Goal: Transaction & Acquisition: Purchase product/service

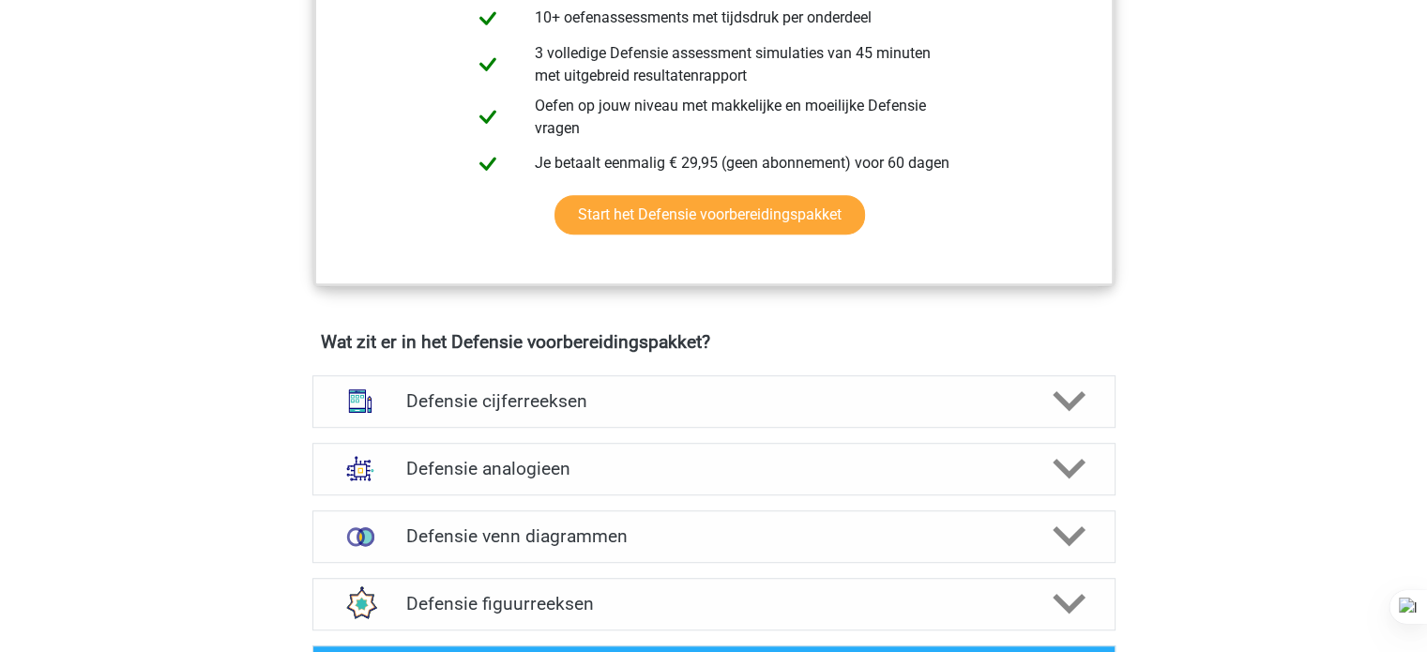
scroll to position [1091, 0]
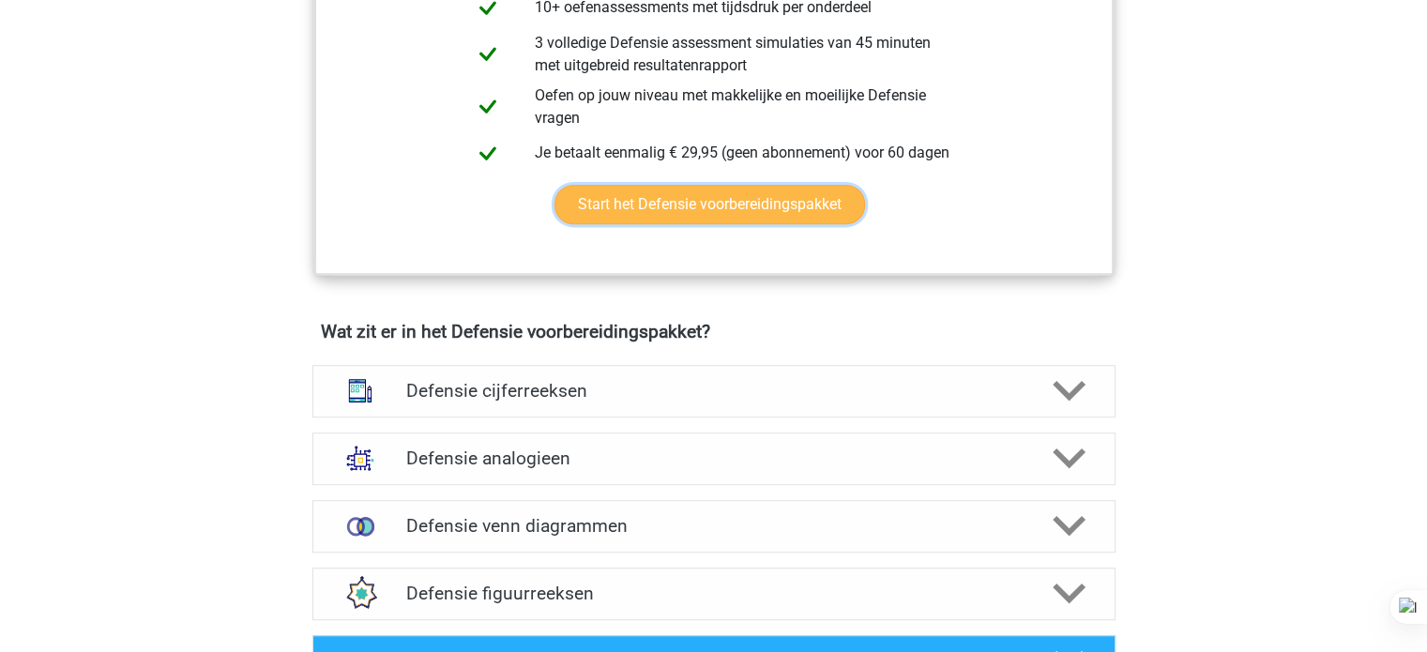
click at [786, 215] on link "Start het Defensie voorbereidingspakket" at bounding box center [710, 204] width 311 height 39
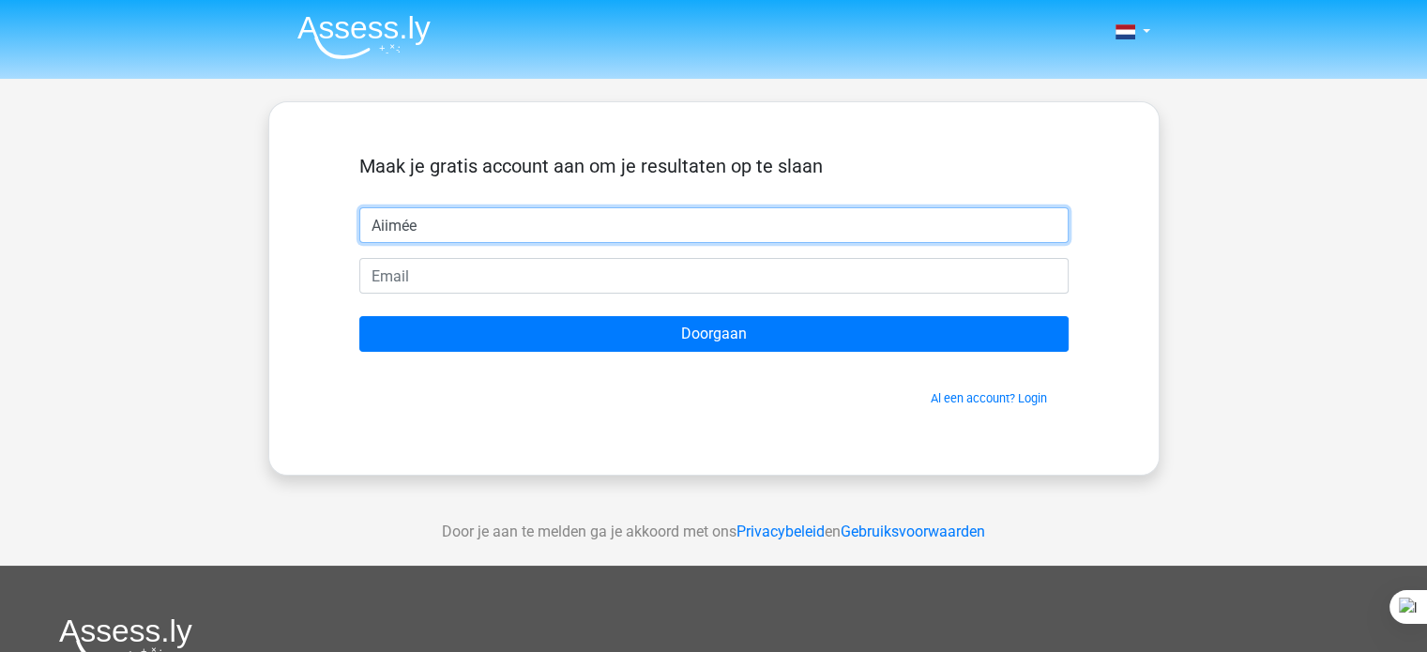
click at [430, 231] on input "Aiimée" at bounding box center [714, 225] width 710 height 36
type input "a"
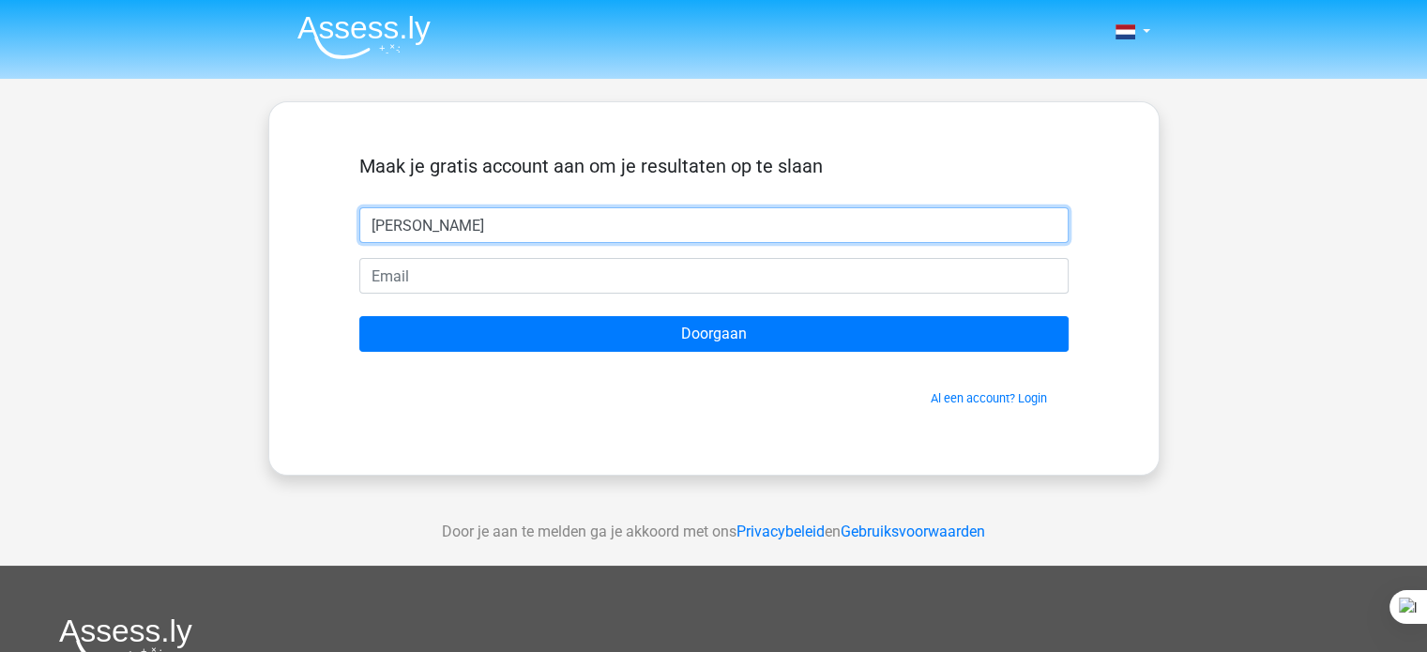
type input "[PERSON_NAME]"
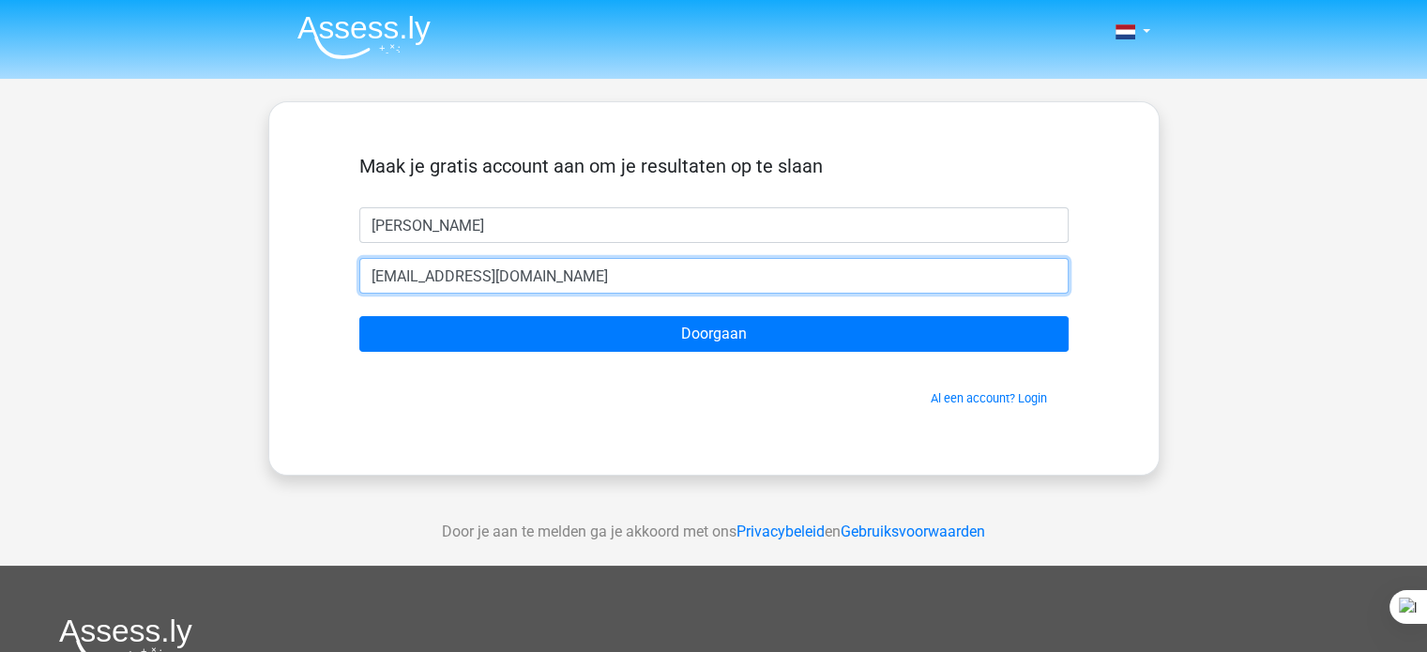
type input "[EMAIL_ADDRESS][DOMAIN_NAME]"
click at [359, 316] on input "Doorgaan" at bounding box center [714, 334] width 710 height 36
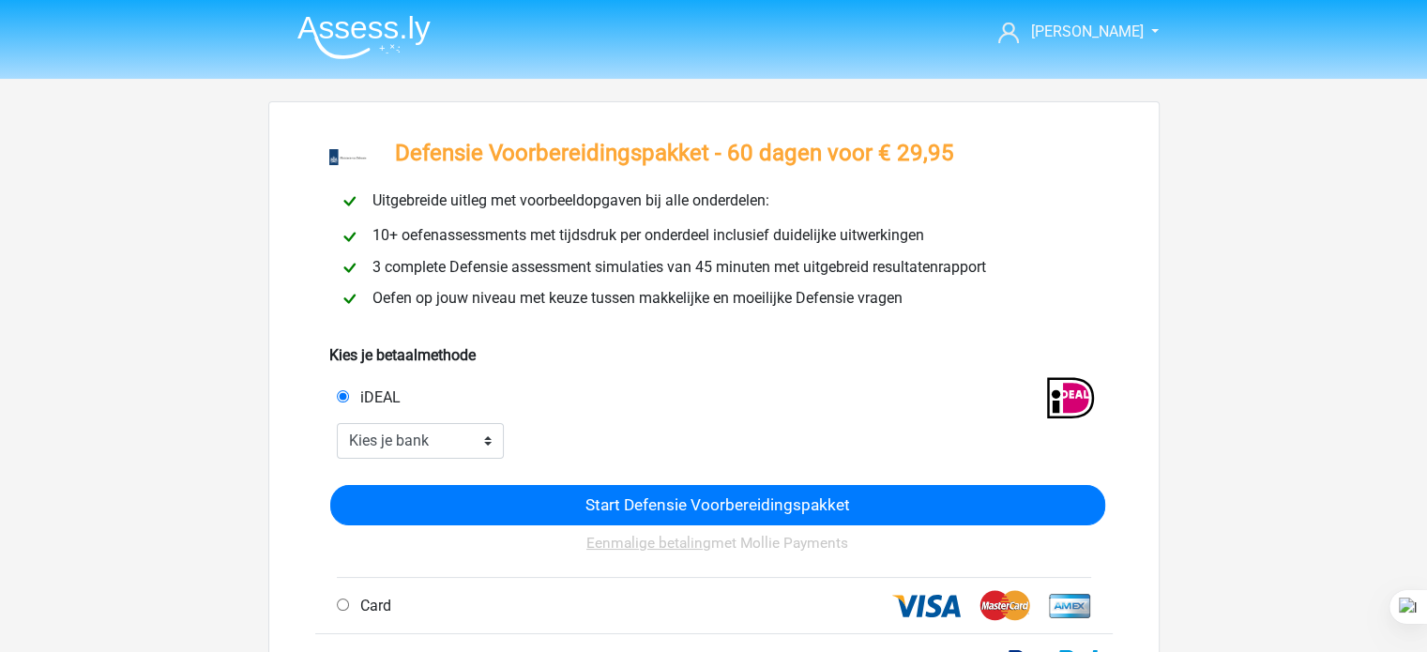
click at [552, 307] on span "Oefen op jouw niveau met keuze tussen makkelijke en moeilijke Defensie vragen" at bounding box center [637, 298] width 545 height 18
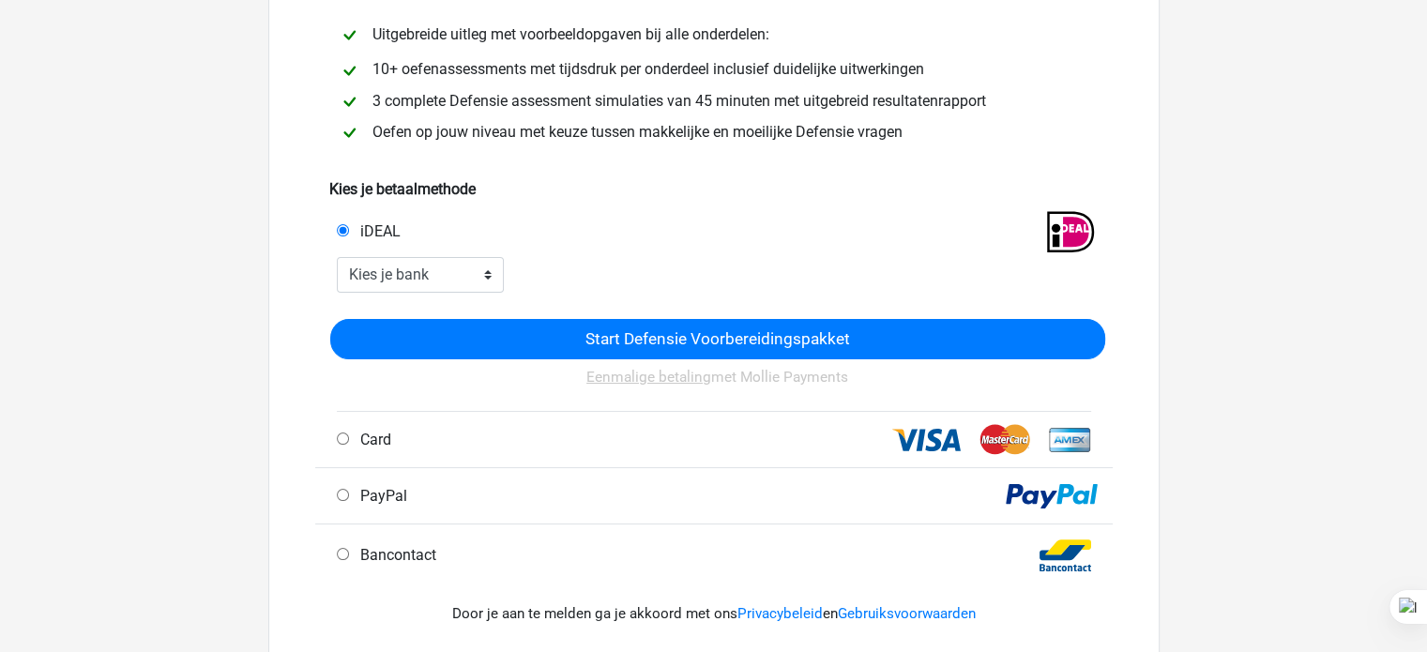
scroll to position [113, 0]
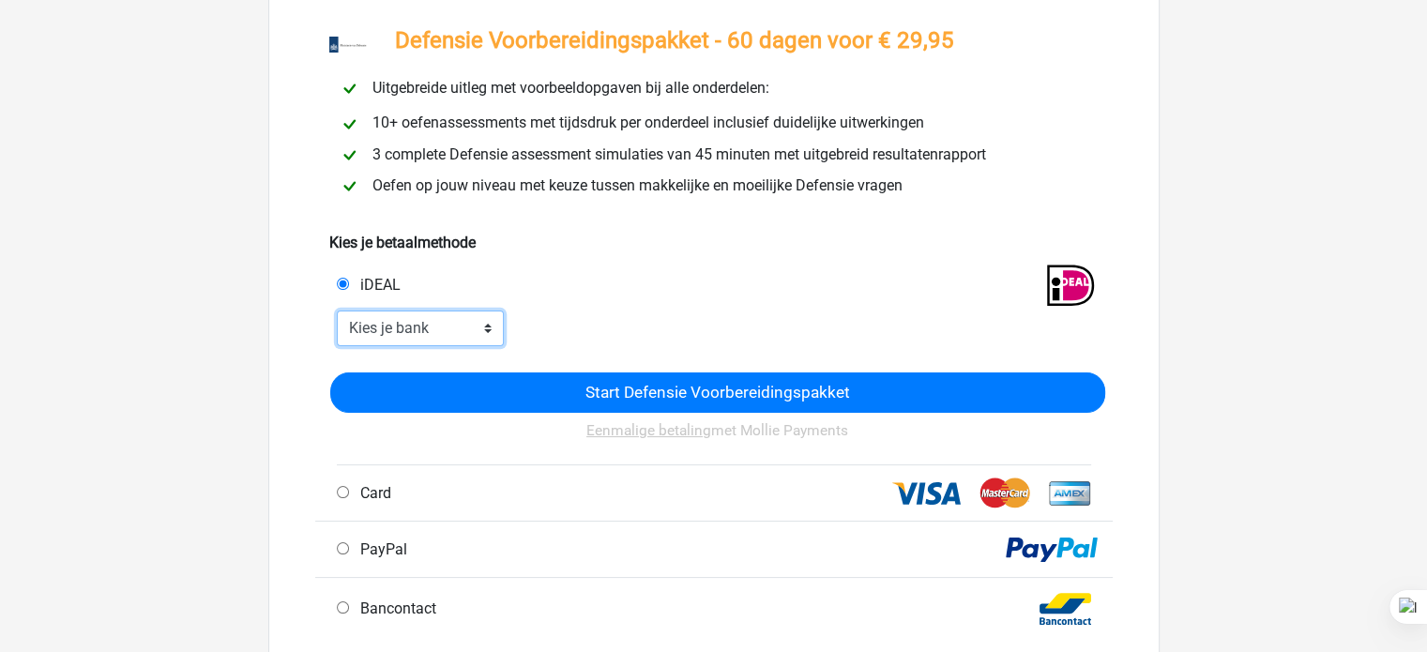
click at [449, 327] on select "Kies je bank ABN AMRO ING Rabobank ASN Bank bunq Knab N26 NN Regiobank Revolut …" at bounding box center [421, 329] width 168 height 36
select select "ideal_RABONL2U"
click at [337, 313] on select "Kies je bank ABN AMRO ING Rabobank ASN Bank bunq Knab N26 NN Regiobank Revolut …" at bounding box center [421, 329] width 168 height 36
click at [656, 221] on div "Kies je betaalmethode" at bounding box center [714, 231] width 770 height 45
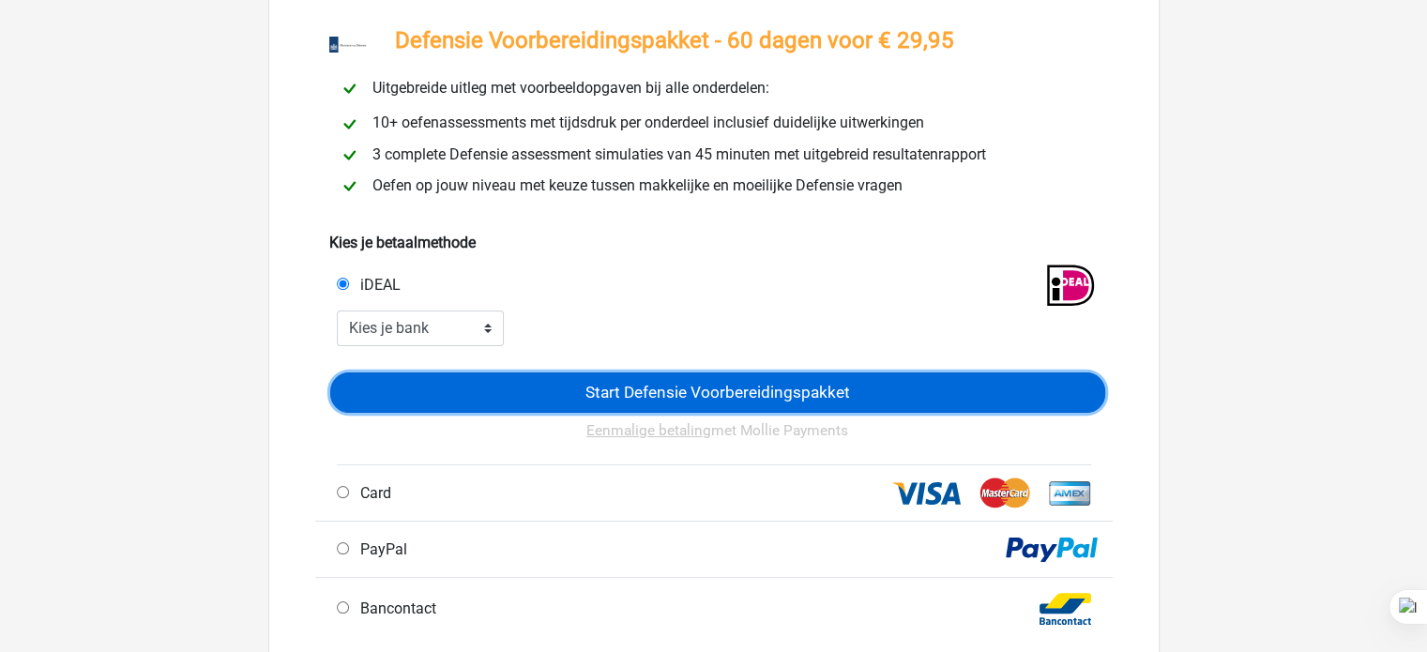
click at [601, 393] on input "Start Defensie Voorbereidingspakket" at bounding box center [717, 393] width 775 height 40
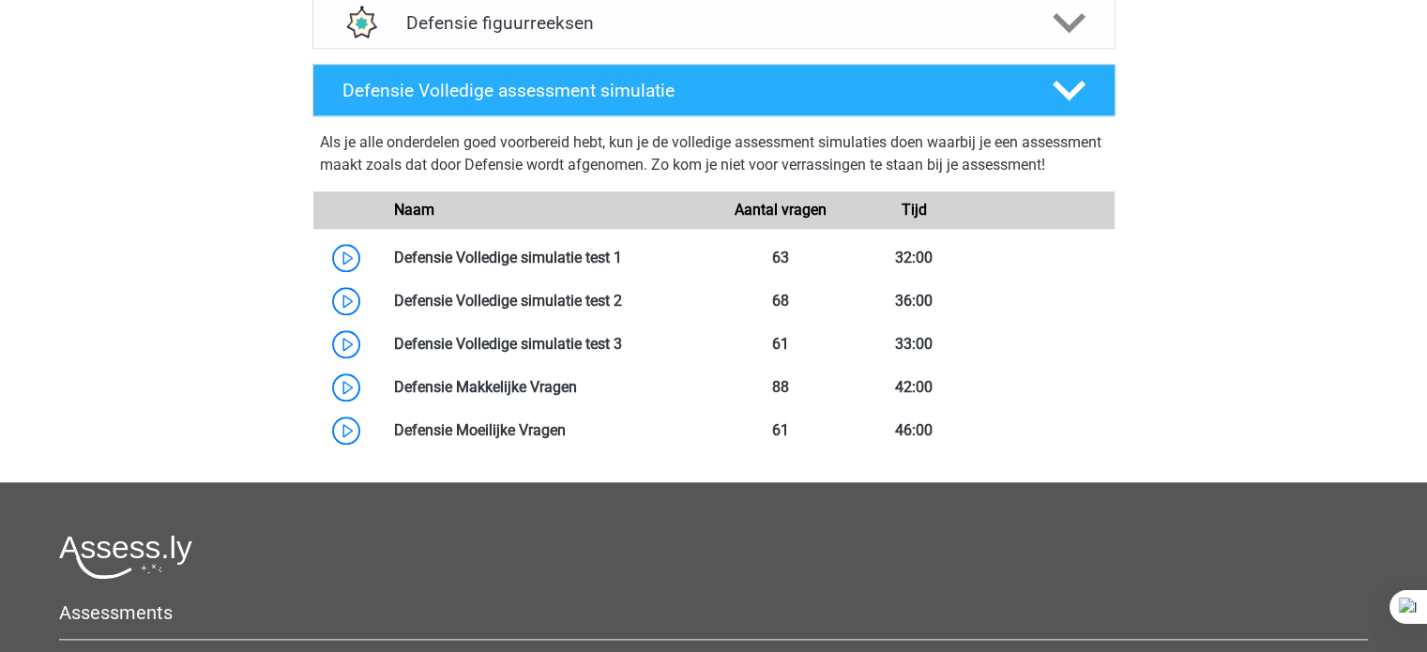
scroll to position [1708, 0]
